Goal: Task Accomplishment & Management: Complete application form

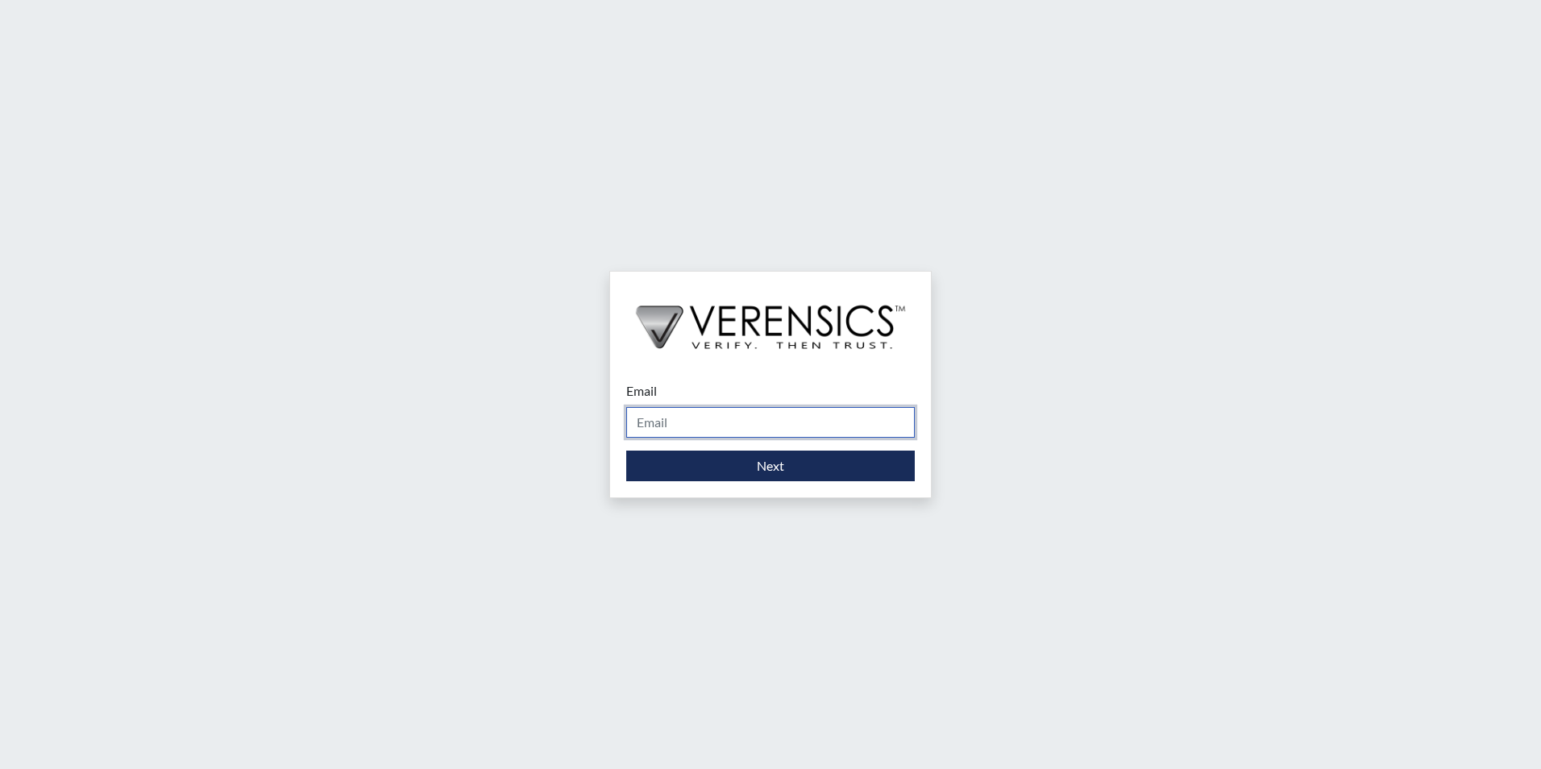
click at [663, 414] on input "Email" at bounding box center [770, 422] width 289 height 31
type input "[EMAIL_ADDRESS][PERSON_NAME][DOMAIN_NAME]"
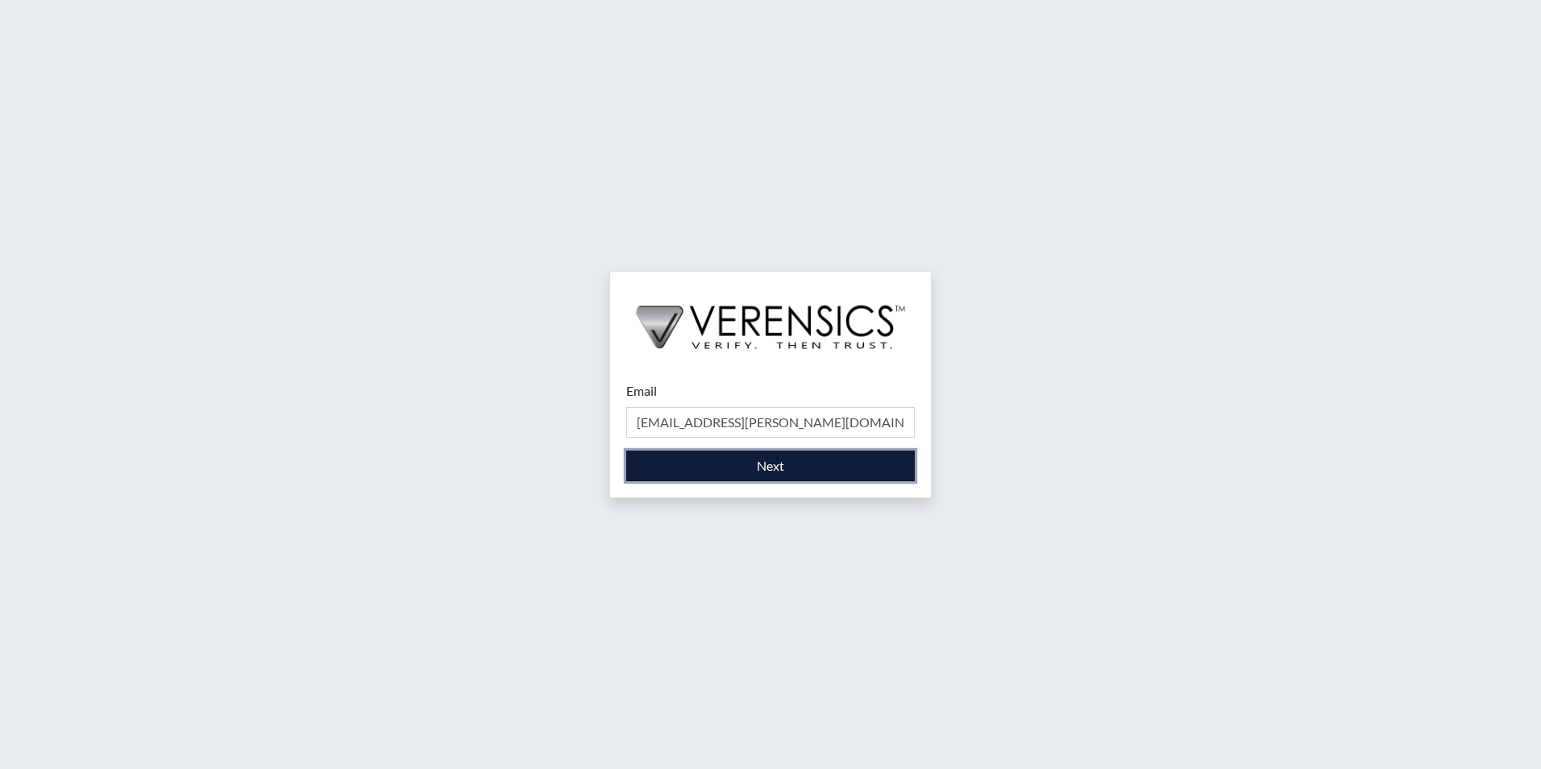
click at [737, 456] on button "Next" at bounding box center [770, 466] width 289 height 31
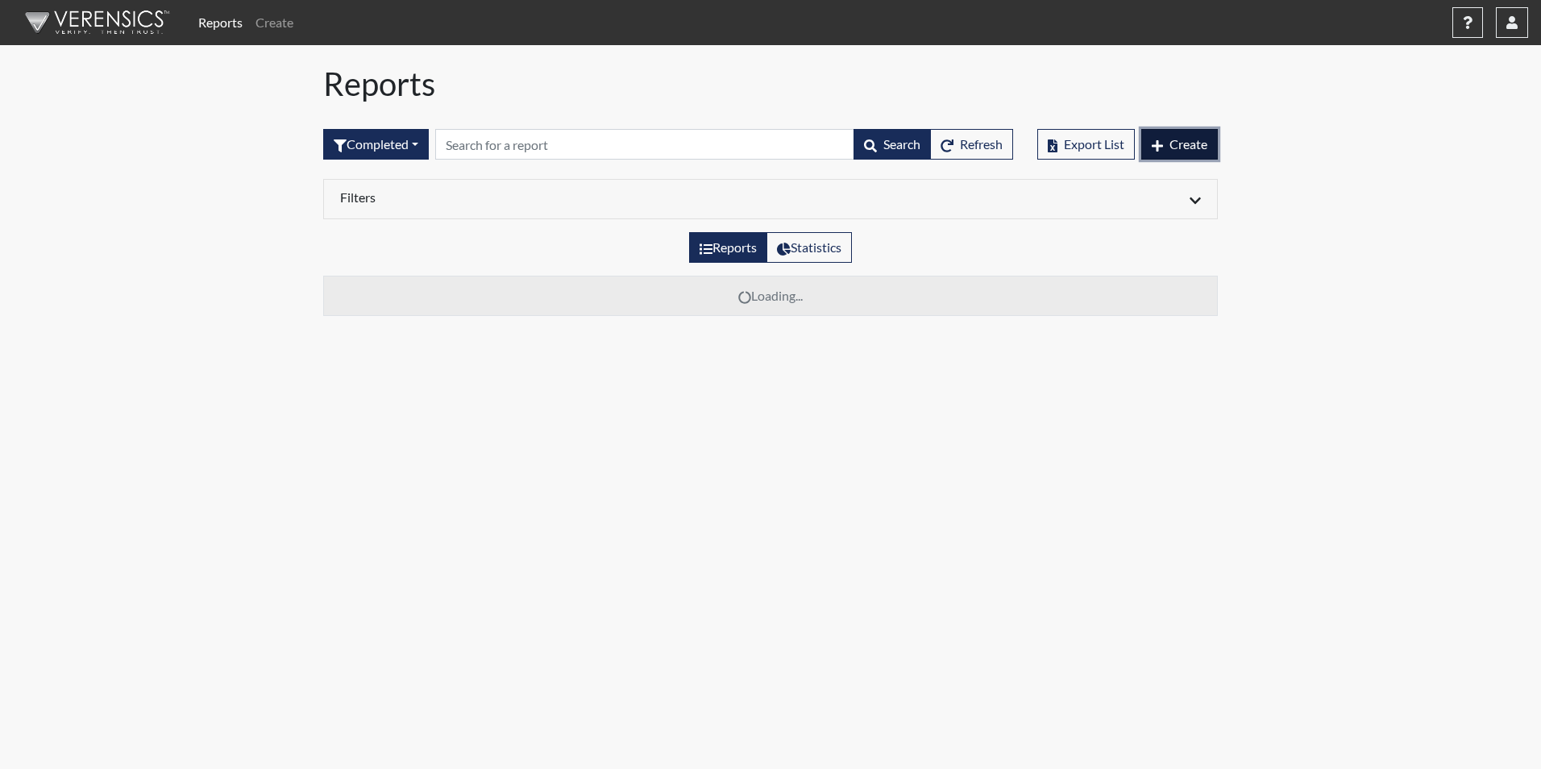
click at [1163, 151] on button "Create" at bounding box center [1180, 144] width 77 height 31
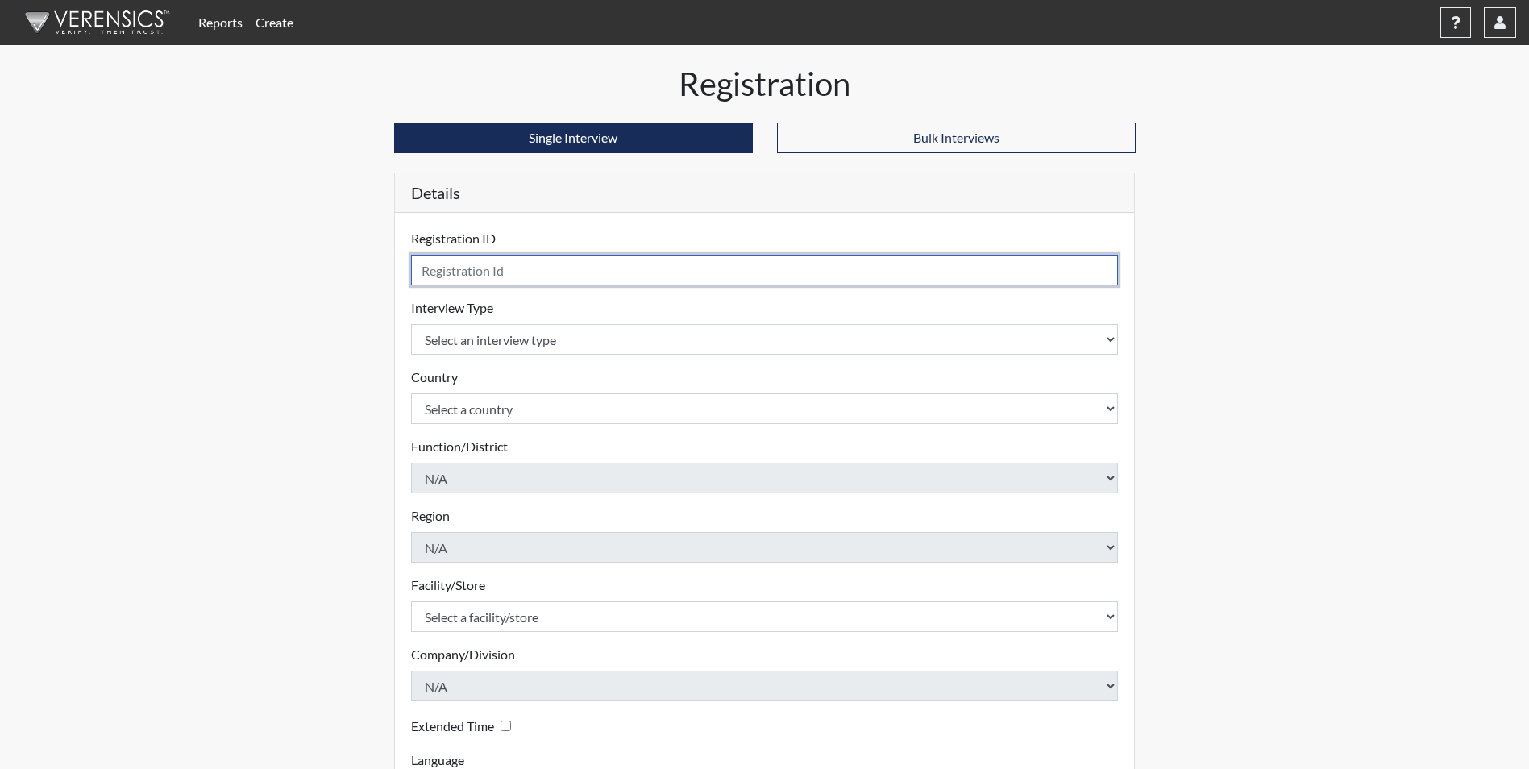
click at [531, 275] on input "text" at bounding box center [765, 270] width 708 height 31
type input "JLW3604"
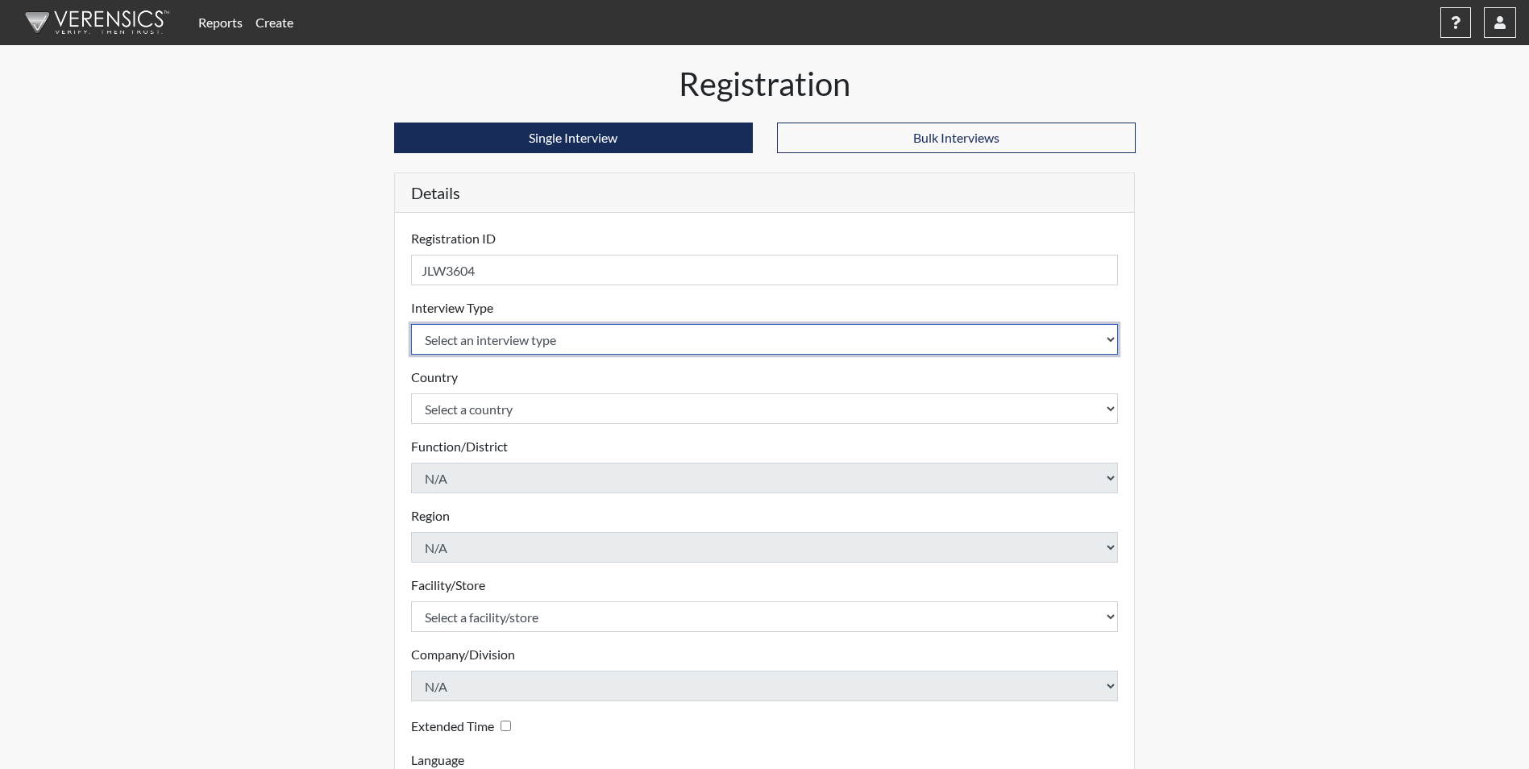
click at [555, 347] on select "Select an interview type Corrections Pre-Employment" at bounding box center [765, 339] width 708 height 31
select select "ff733e93-e1bf-11ea-9c9f-0eff0cf7eb8f"
click at [411, 324] on select "Select an interview type Corrections Pre-Employment" at bounding box center [765, 339] width 708 height 31
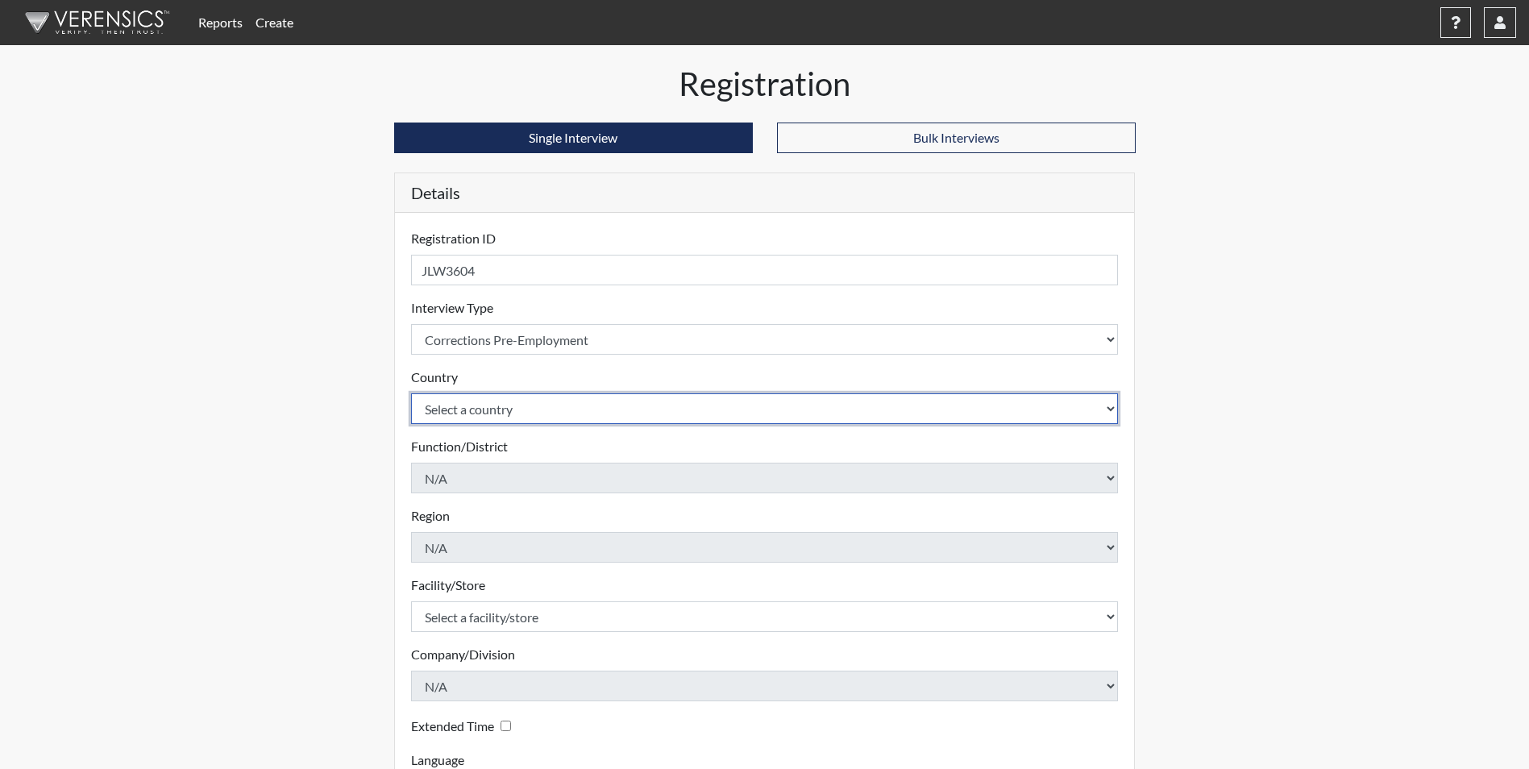
click at [511, 405] on select "Select a country [GEOGRAPHIC_DATA] [GEOGRAPHIC_DATA]" at bounding box center [765, 408] width 708 height 31
select select "united-states-of-[GEOGRAPHIC_DATA]"
click at [411, 393] on select "Select a country [GEOGRAPHIC_DATA] [GEOGRAPHIC_DATA]" at bounding box center [765, 408] width 708 height 31
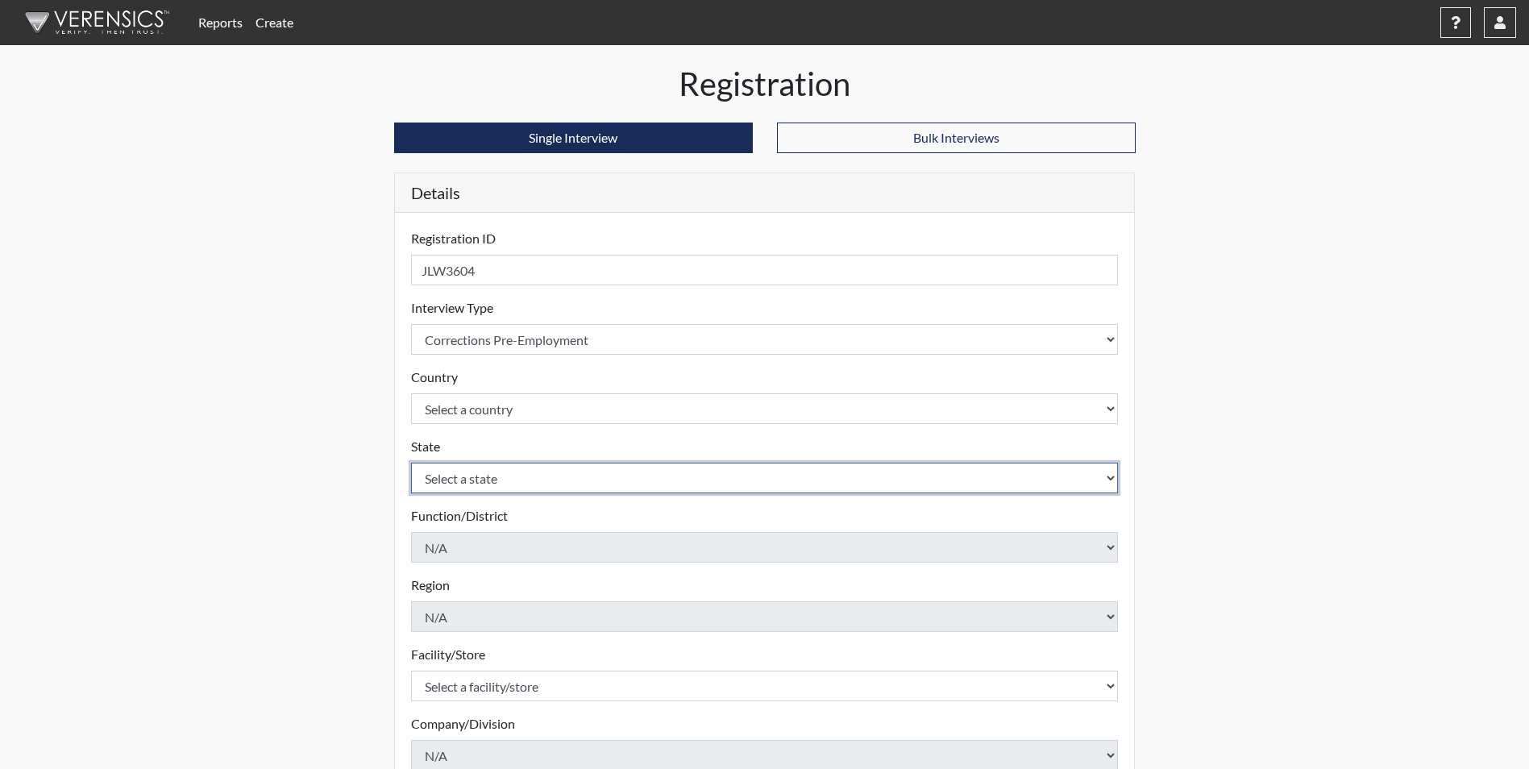
click at [475, 480] on select "Select a state [US_STATE] [US_STATE] [US_STATE] [US_STATE] [US_STATE] [US_STATE…" at bounding box center [765, 478] width 708 height 31
select select "GA"
click at [411, 463] on select "Select a state [US_STATE] [US_STATE] [US_STATE] [US_STATE] [US_STATE] [US_STATE…" at bounding box center [765, 478] width 708 height 31
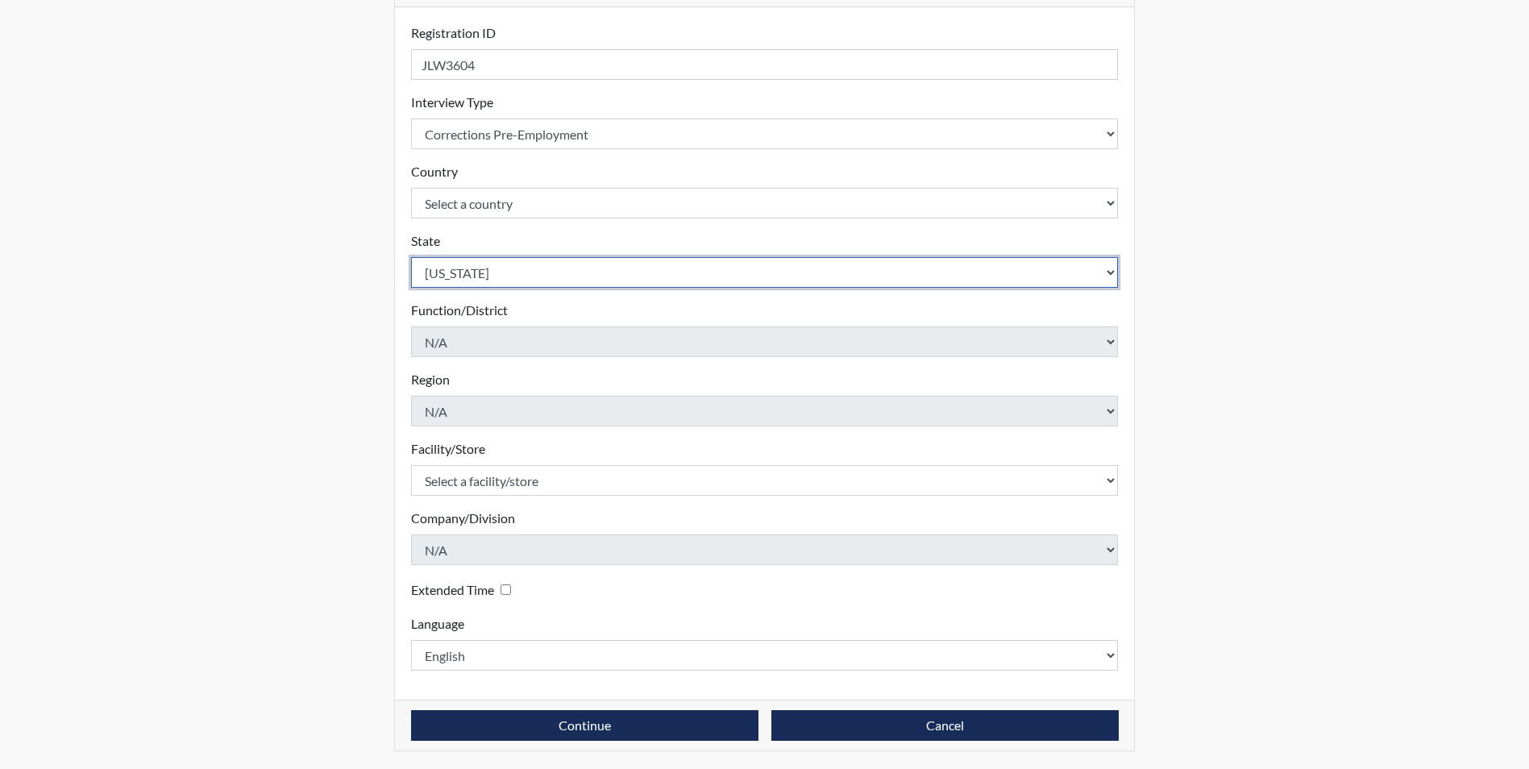
scroll to position [207, 0]
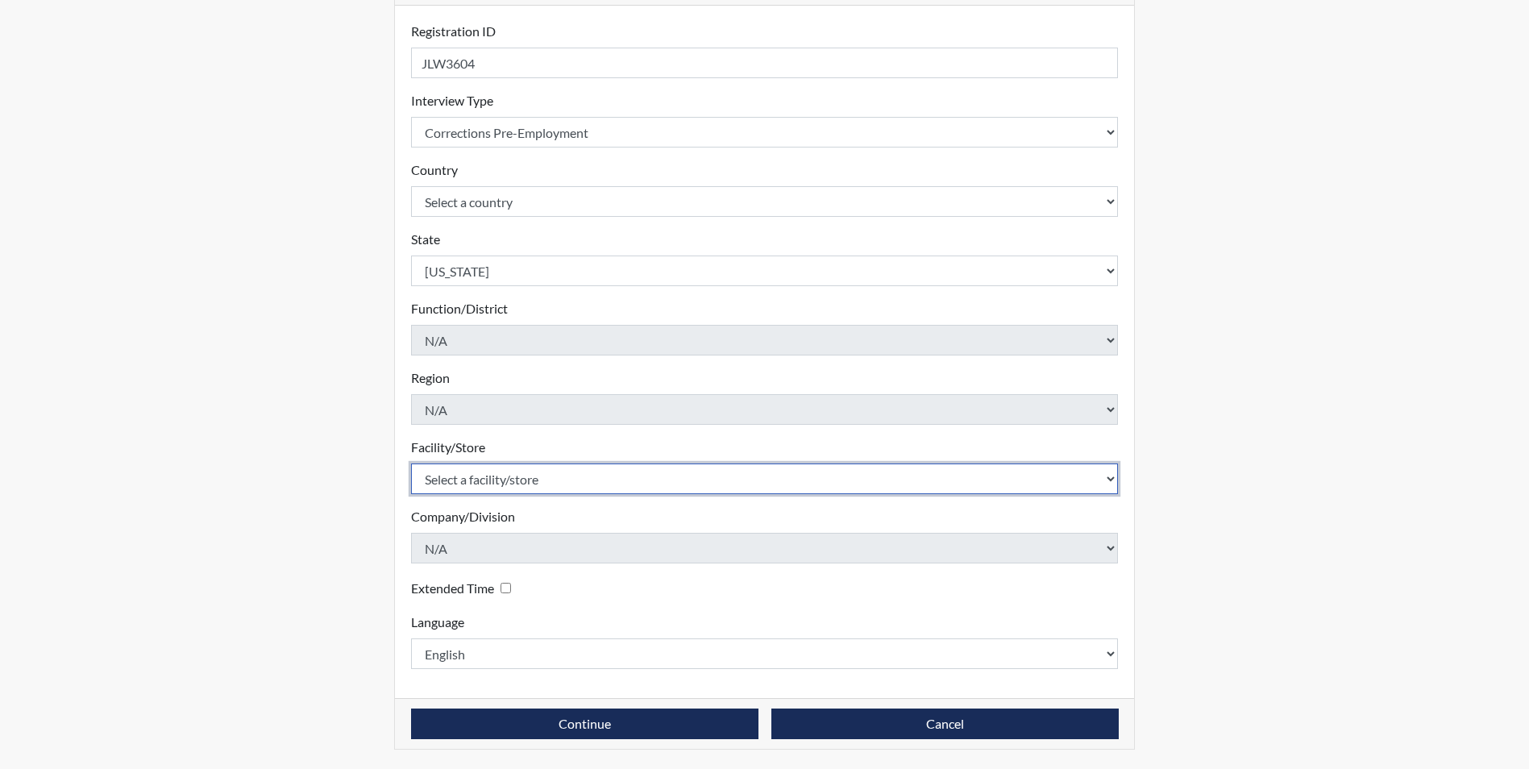
click at [476, 472] on select "Select a facility/store Augusta SMP" at bounding box center [765, 479] width 708 height 31
select select "171ae632-e4c4-4d72-8399-7d980dd64d0f"
click at [411, 464] on select "Select a facility/store Augusta SMP" at bounding box center [765, 479] width 708 height 31
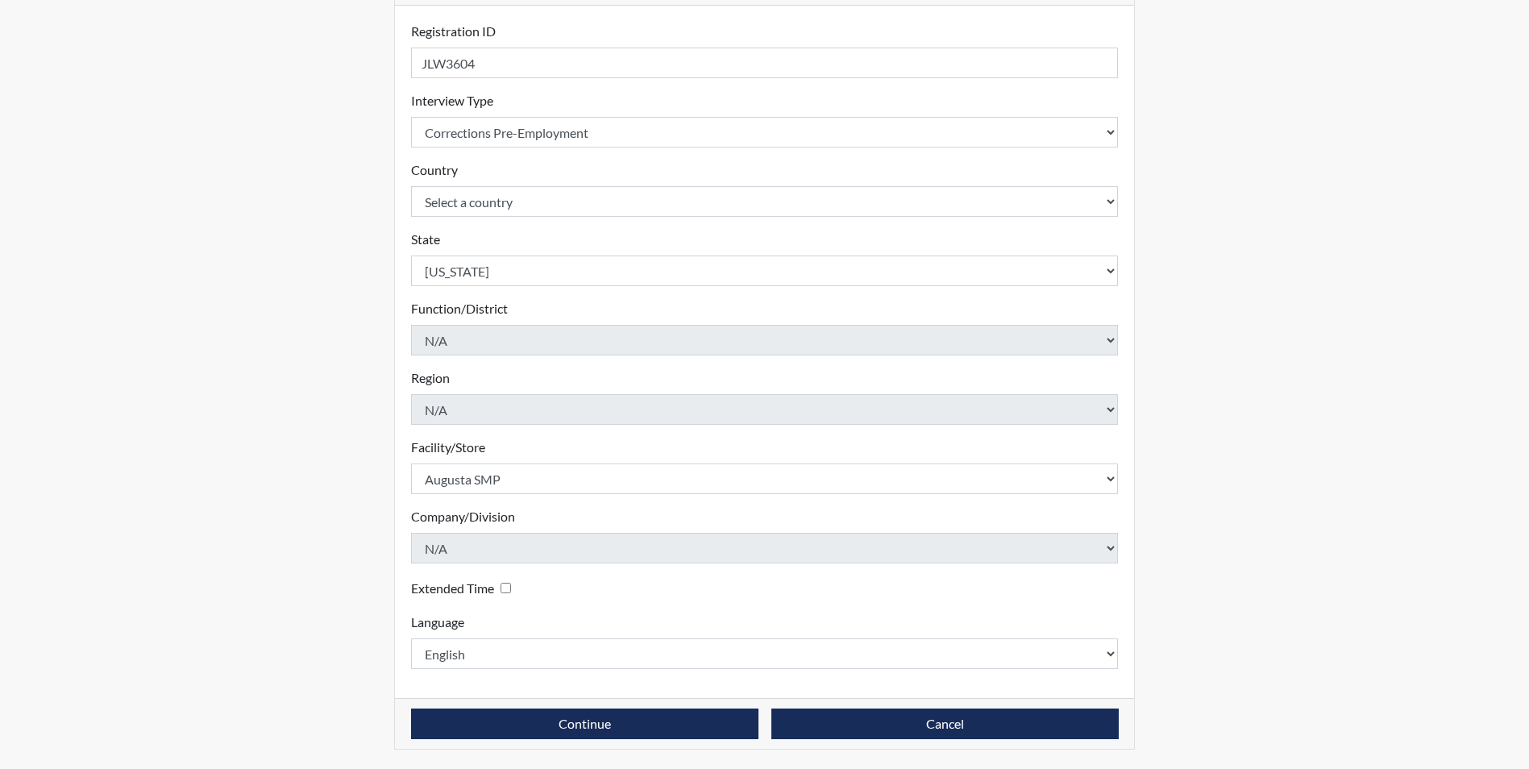
click at [383, 517] on div "Registration Single Interview Bulk Interviews Details Registration ID JLW3604 P…" at bounding box center [765, 313] width 766 height 912
click at [567, 730] on button "Continue" at bounding box center [584, 724] width 347 height 31
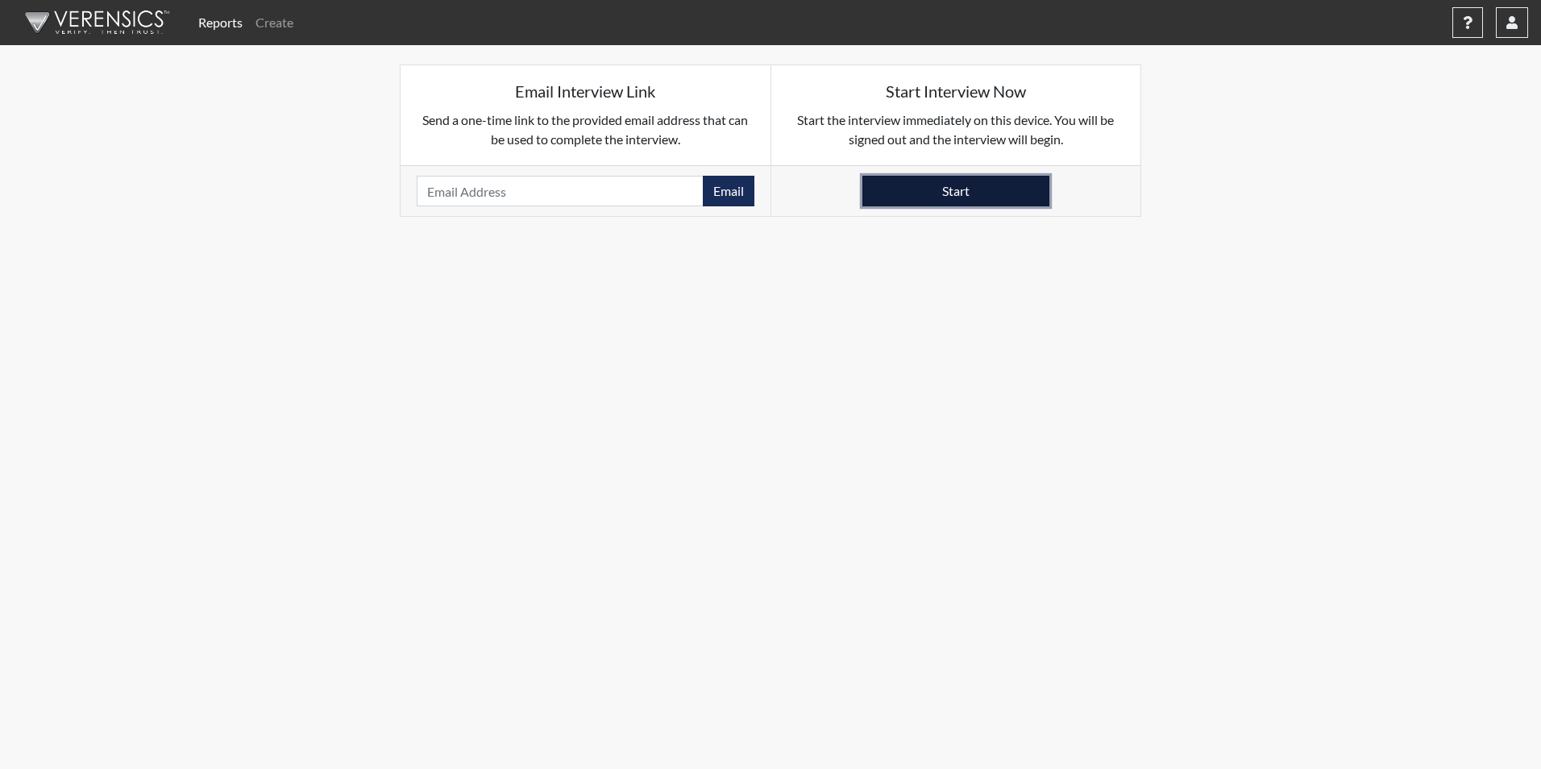
click at [988, 185] on button "Start" at bounding box center [956, 191] width 187 height 31
